Goal: Use online tool/utility: Utilize a website feature to perform a specific function

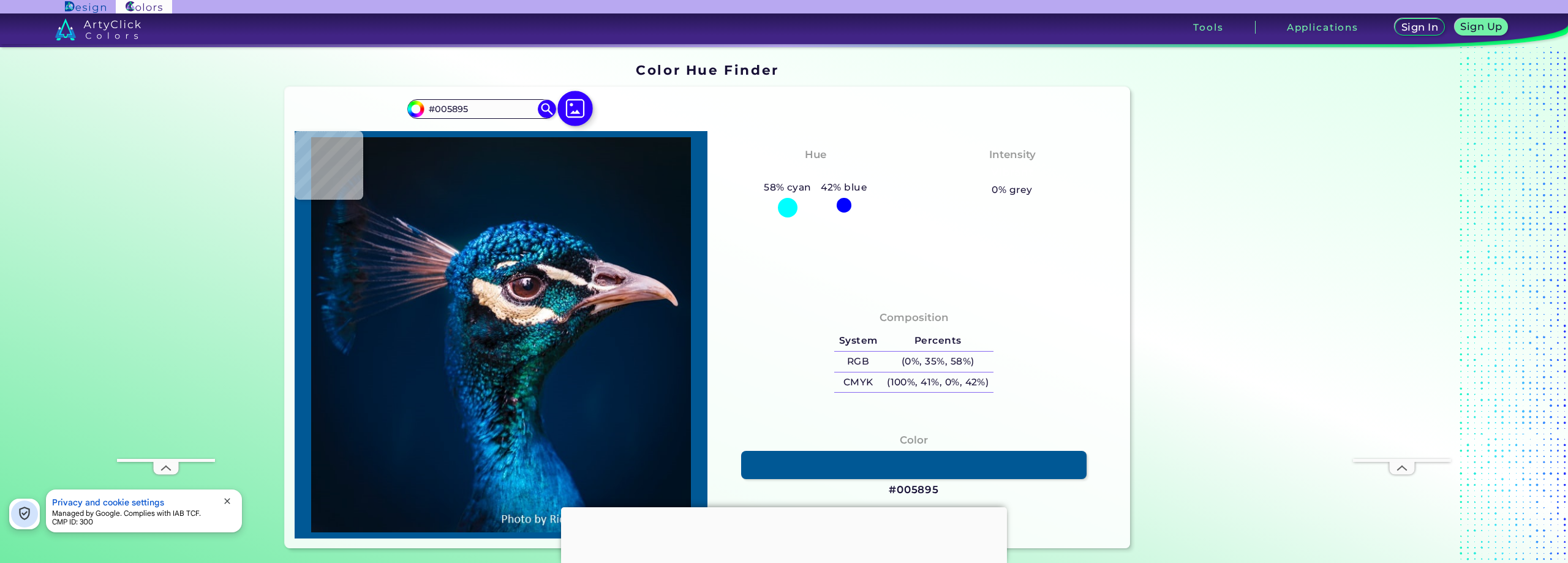
click at [566, 108] on img at bounding box center [575, 108] width 35 height 35
click at [0, 0] on input "file" at bounding box center [0, 0] width 0 height 0
type input "#5e956d"
type input "#5E956D"
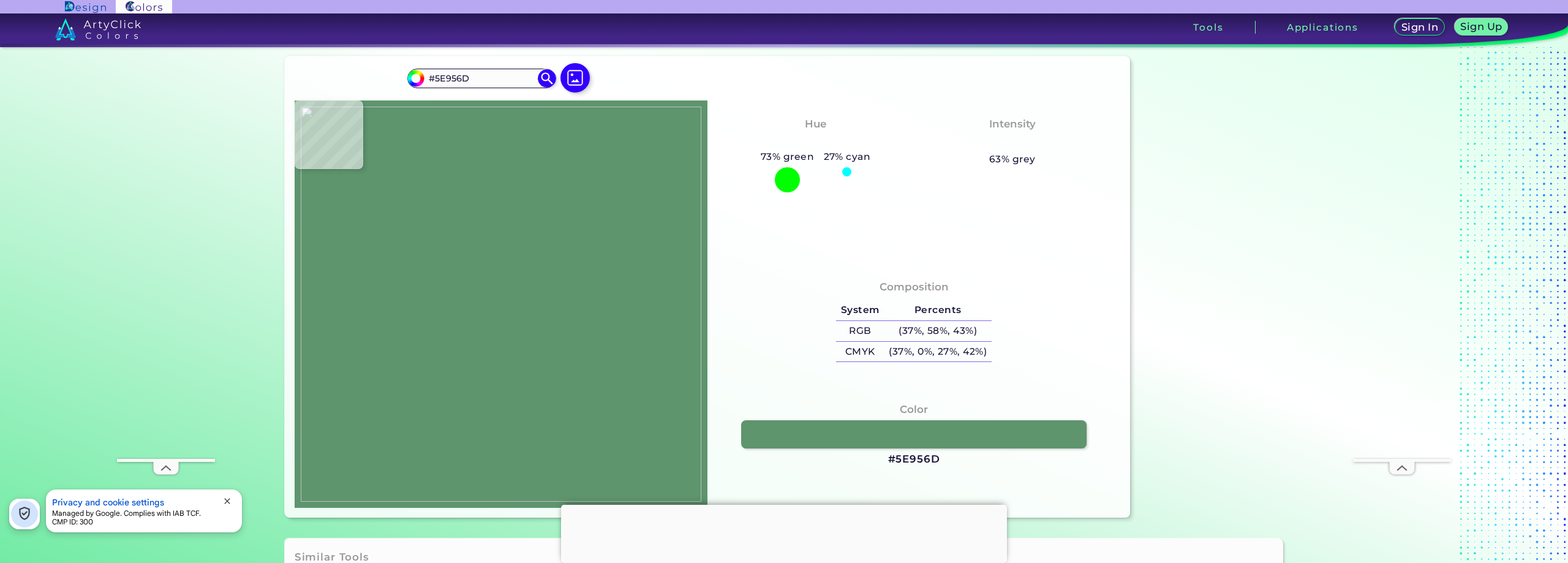
scroll to position [61, 0]
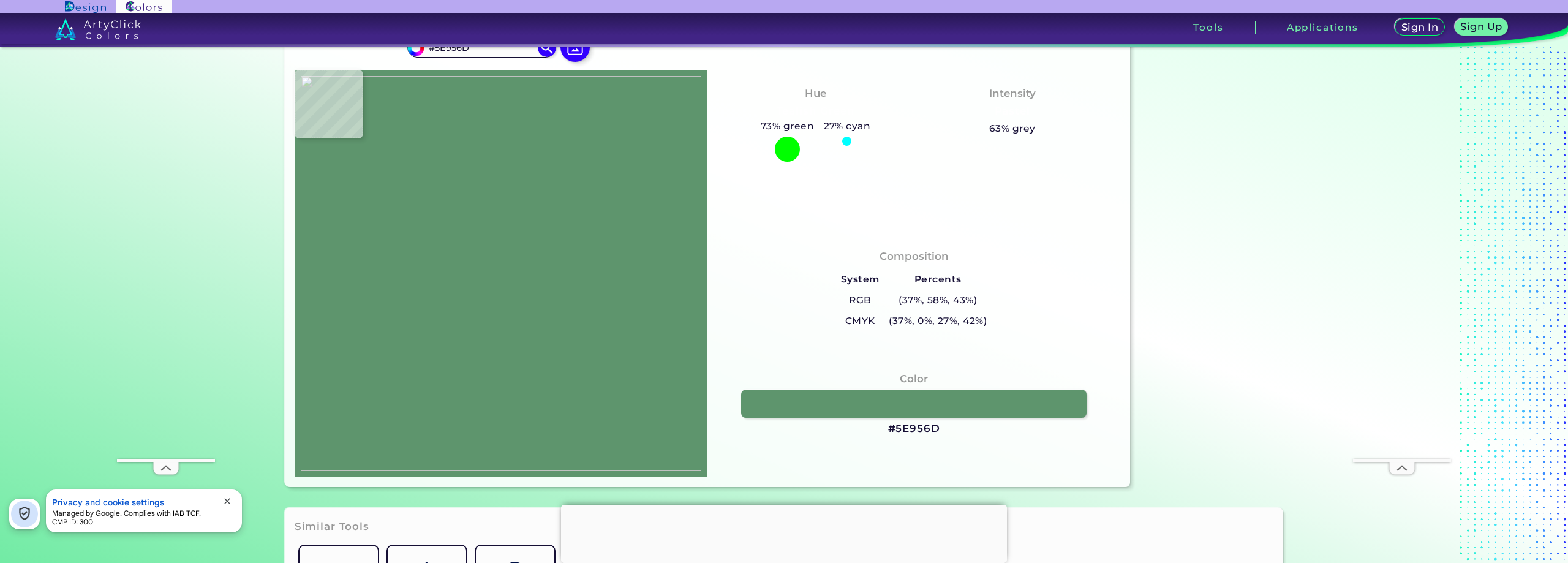
type input "#5f966e"
type input "#5F966E"
type input "#5c936b"
type input "#5C936B"
type input "#5f966e"
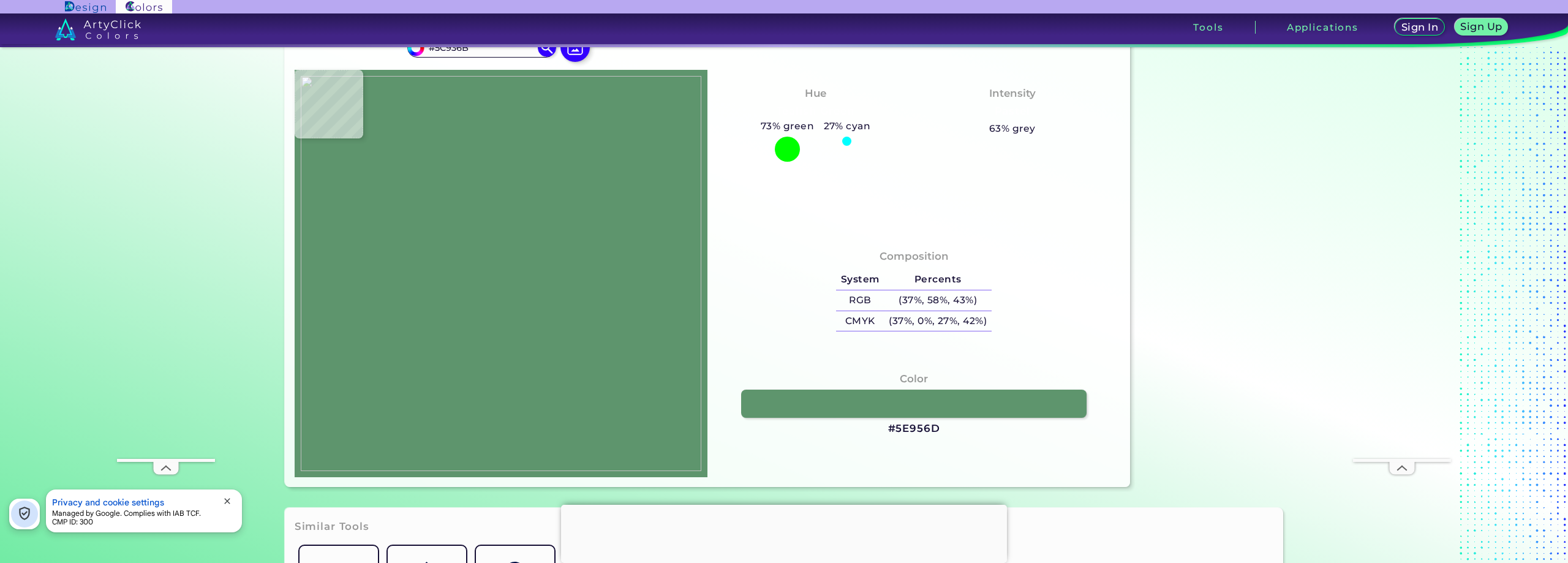
type input "#5F966E"
type input "#5e956d"
type input "#5E956D"
type input "#5e956b"
type input "#5E956B"
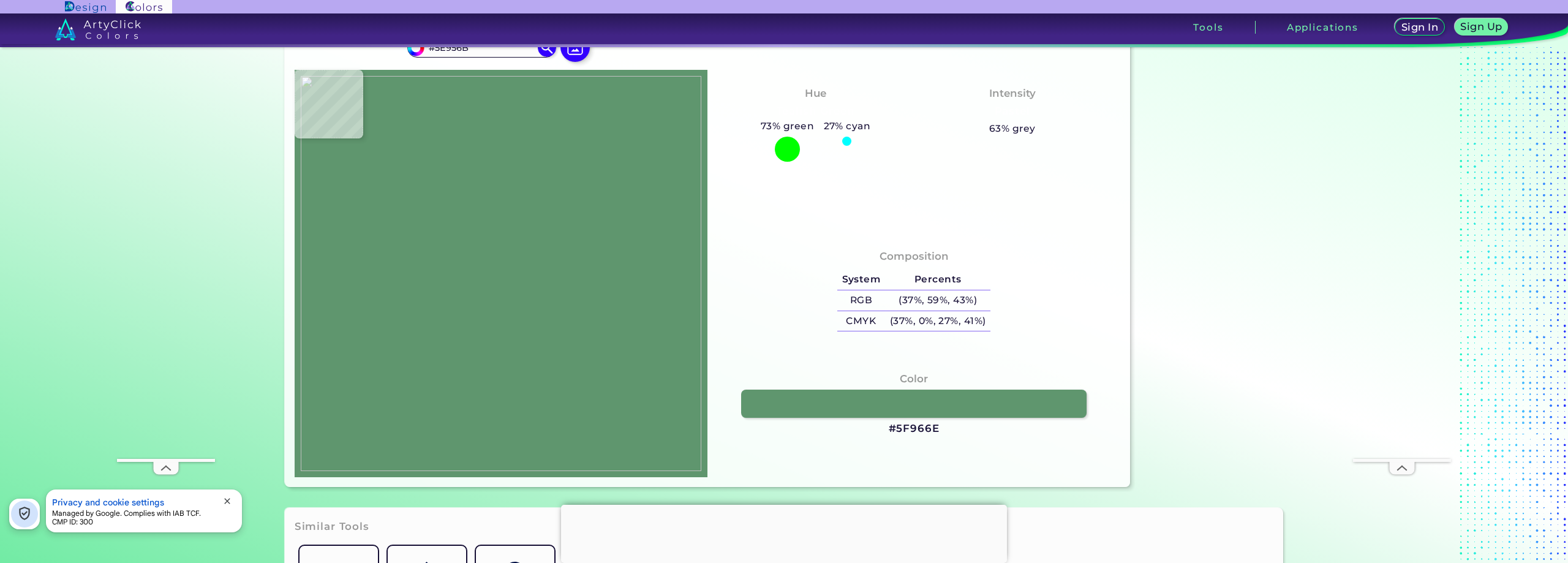
type input "#5e956d"
type input "#5E956D"
type input "#5d946c"
type input "#5D946C"
type input "#5e956d"
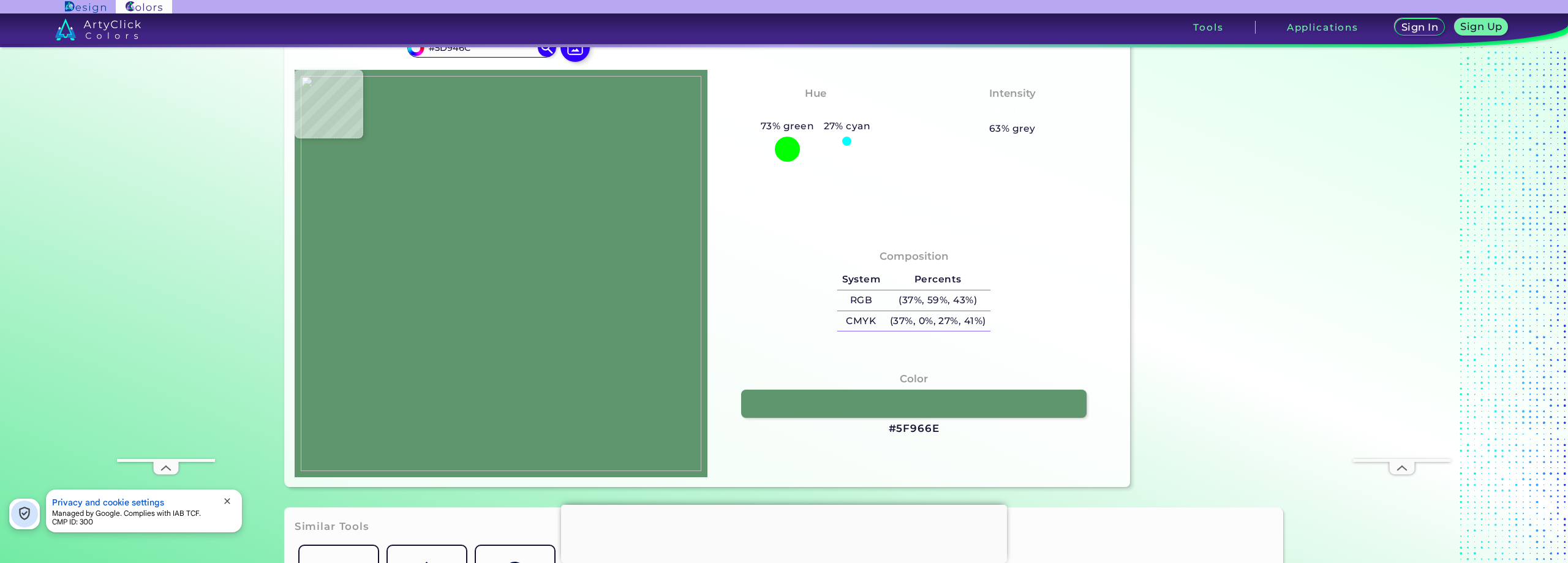
type input "#5E956D"
type input "#5d946c"
type input "#5D946C"
type input "#5e956d"
type input "#5E956D"
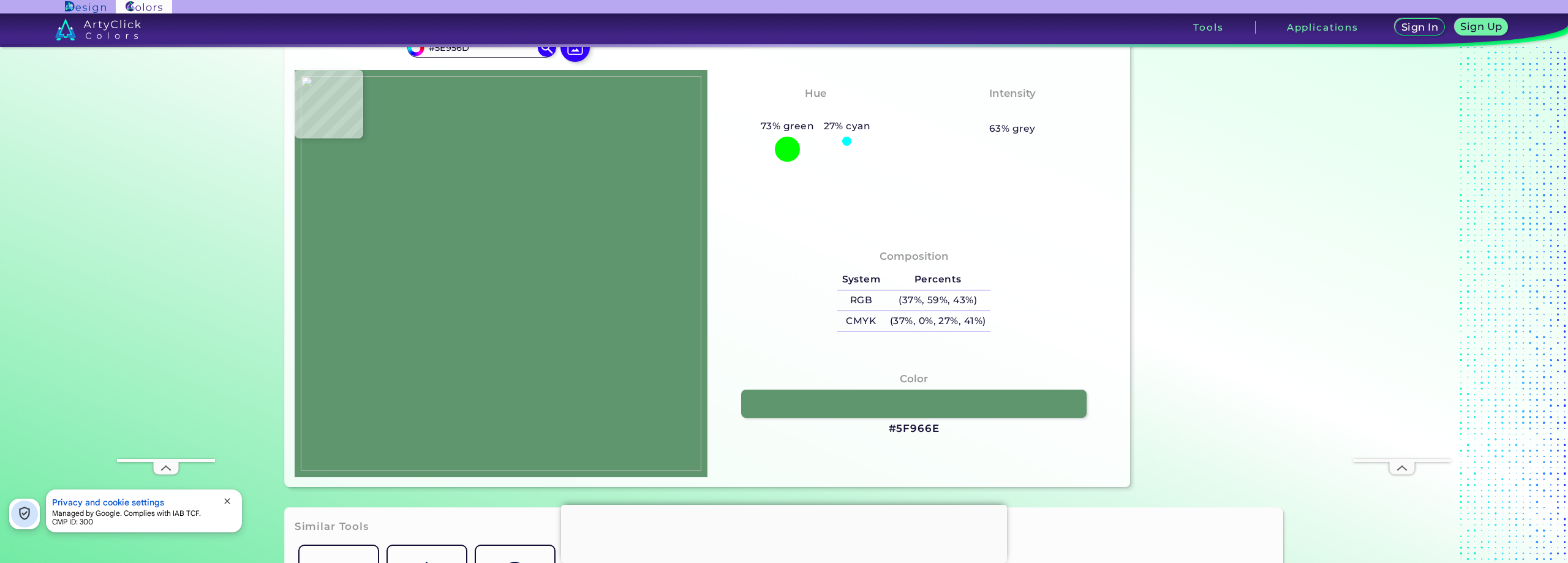
type input "#5f966e"
type input "#5F966E"
type input "#5d946c"
type input "#5D946C"
type input "#5e956d"
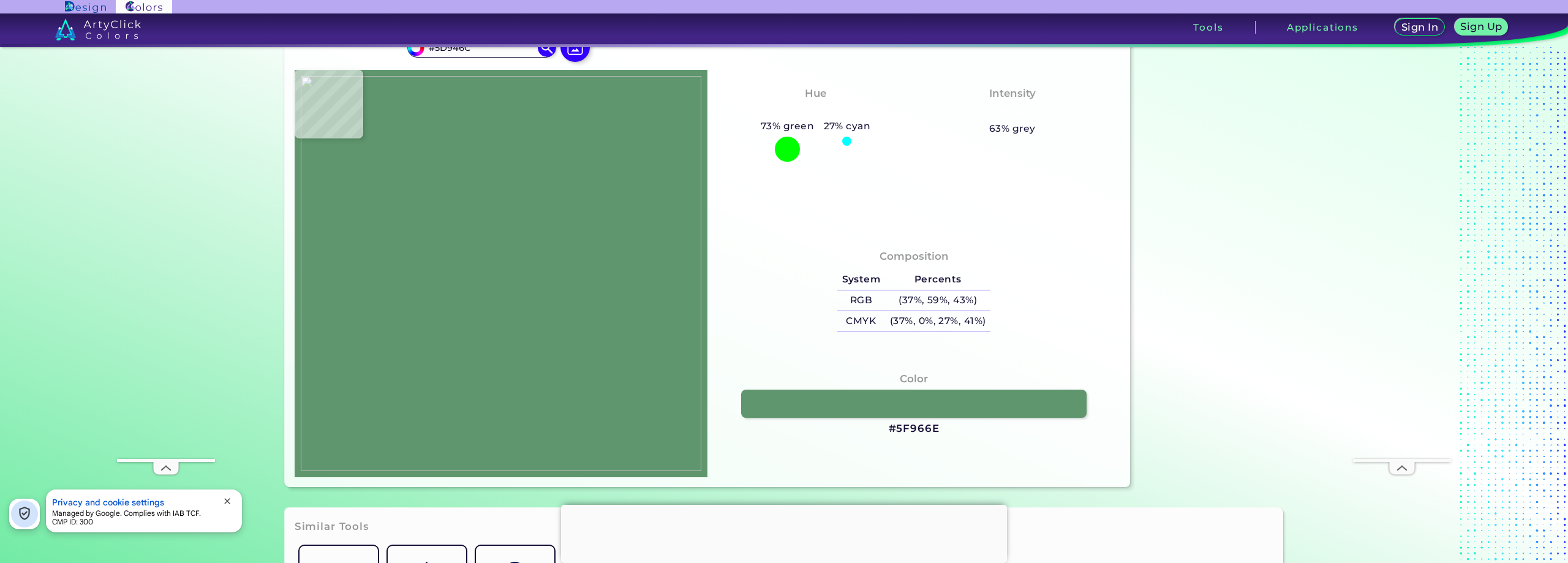
type input "#5E956D"
type input "#5d946c"
type input "#5D946C"
click at [653, 235] on img at bounding box center [501, 273] width 401 height 395
